Goal: Information Seeking & Learning: Learn about a topic

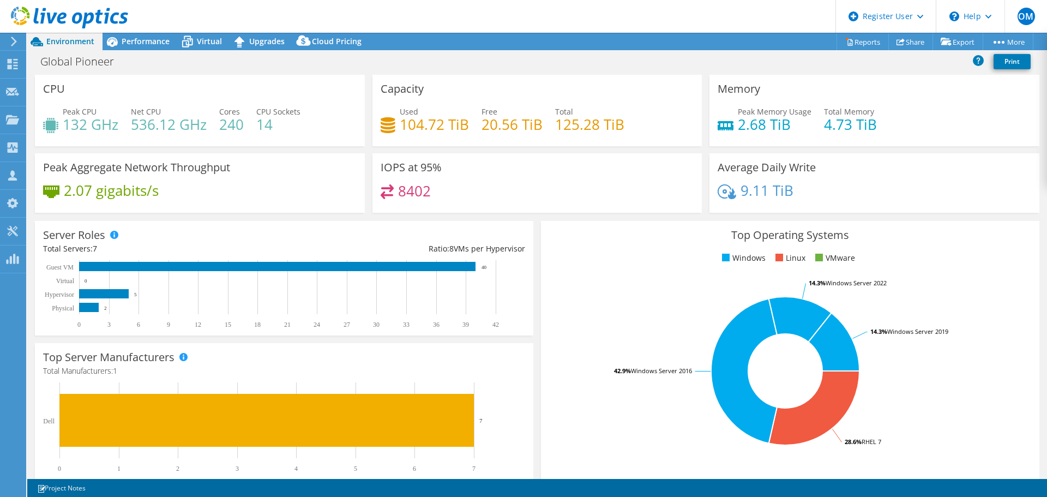
select select "USD"
click at [205, 40] on span "Virtual" at bounding box center [209, 41] width 25 height 10
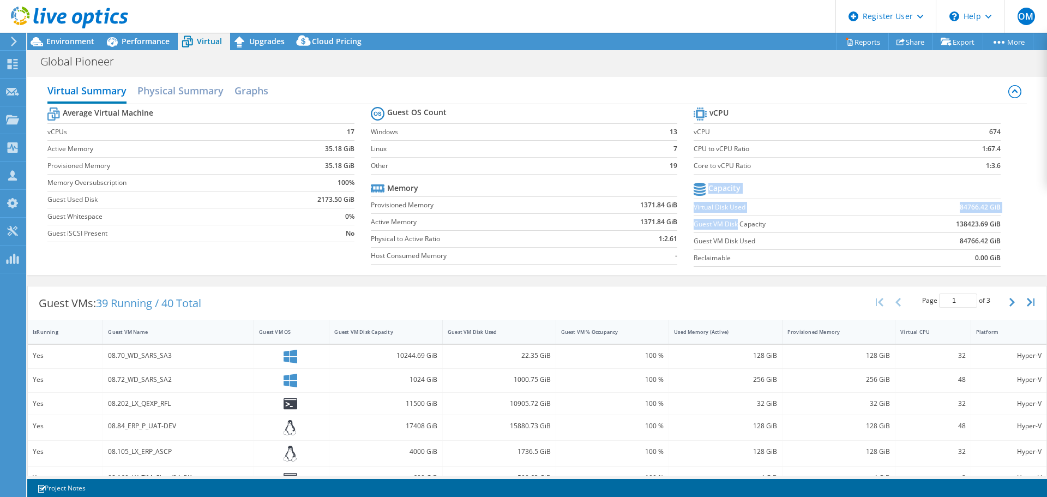
drag, startPoint x: 1006, startPoint y: 222, endPoint x: 732, endPoint y: 225, distance: 274.8
click at [732, 225] on section "vCPU vCPU 674 CPU to vCPU Ratio 1:67.4 Core to vCPU Ratio 1:3.6 Capacity Virtua…" at bounding box center [854, 188] width 323 height 167
click at [732, 225] on label "Guest VM Disk Capacity" at bounding box center [790, 224] width 195 height 11
